Goal: Communication & Community: Ask a question

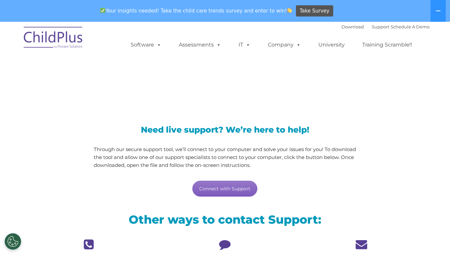
click at [223, 190] on link "Connect with Support" at bounding box center [224, 189] width 65 height 16
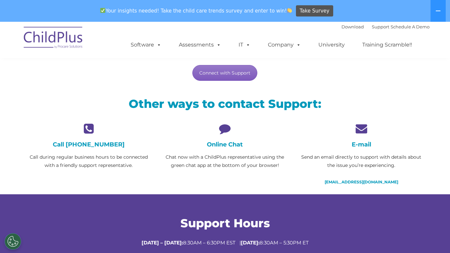
scroll to position [115, 0]
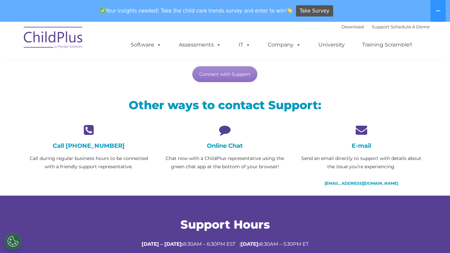
click at [325, 66] on div "Need live support? We’re here to help! Through our secure support tool, we’ll c…" at bounding box center [225, 46] width 263 height 71
click at [224, 131] on icon at bounding box center [225, 130] width 126 height 12
click at [224, 146] on h4 "Online Chat" at bounding box center [225, 145] width 126 height 7
click at [231, 125] on icon at bounding box center [225, 130] width 126 height 12
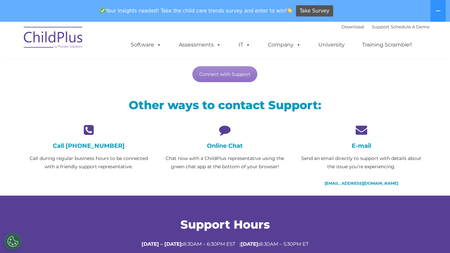
click at [228, 130] on icon at bounding box center [225, 130] width 126 height 12
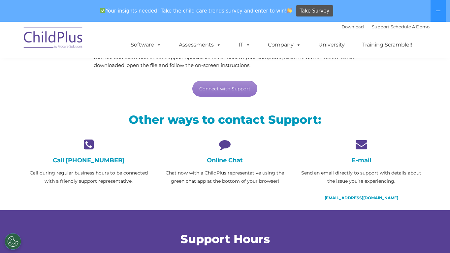
scroll to position [100, 0]
click at [224, 140] on icon at bounding box center [225, 145] width 126 height 12
click at [224, 141] on icon at bounding box center [225, 145] width 126 height 12
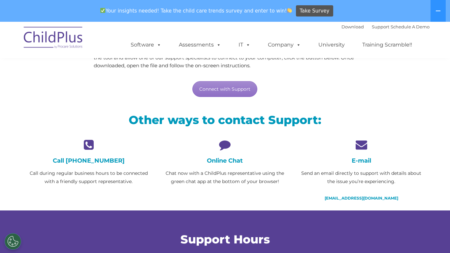
click at [227, 160] on h4 "Online Chat" at bounding box center [225, 160] width 126 height 7
click at [264, 154] on div "Online Chat Chat now with a ChildPlus representative using the green chat app a…" at bounding box center [225, 162] width 126 height 47
click at [232, 117] on h2 "Other ways to contact Support:" at bounding box center [224, 120] width 399 height 15
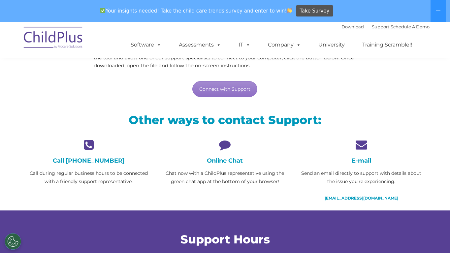
click at [363, 142] on icon at bounding box center [361, 145] width 126 height 12
